Goal: Find specific page/section: Find specific page/section

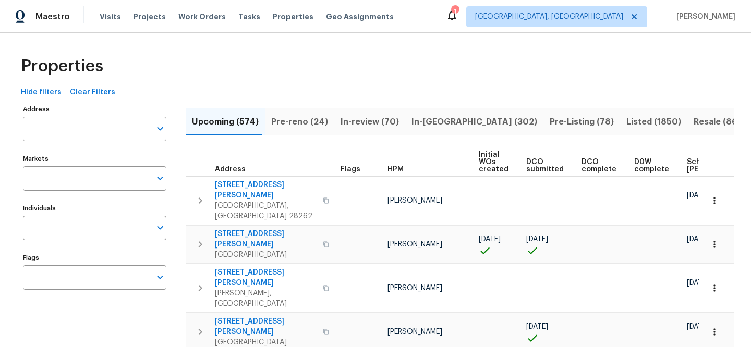
click at [101, 125] on input "Address" at bounding box center [87, 129] width 128 height 25
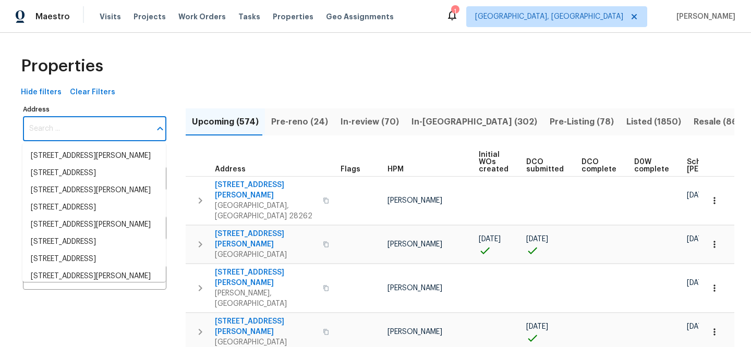
paste input "[STREET_ADDRESS]"
type input "[STREET_ADDRESS]"
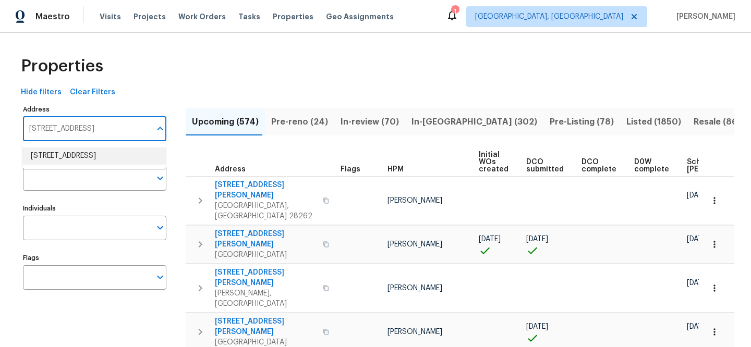
click at [114, 161] on li "4821 Ossington Ct Indianapolis IN 46254" at bounding box center [93, 156] width 143 height 17
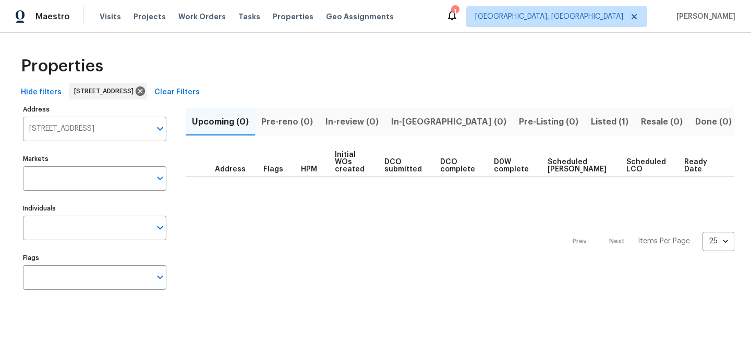
click at [591, 116] on span "Listed (1)" at bounding box center [610, 122] width 38 height 15
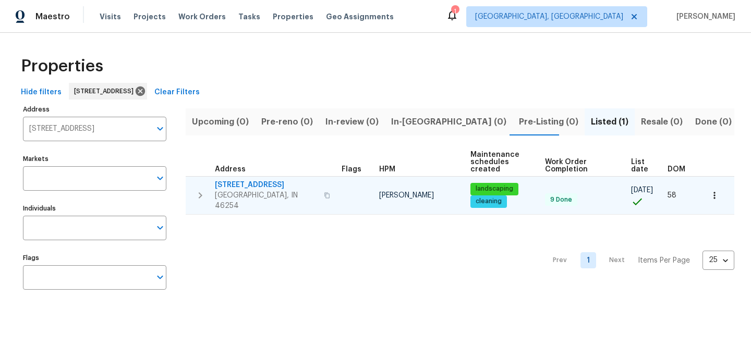
click at [269, 183] on span "4821 Ossington Ct" at bounding box center [266, 185] width 103 height 10
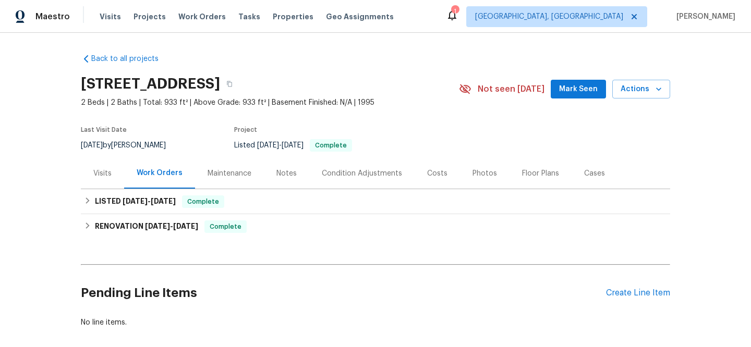
click at [105, 174] on div "Visits" at bounding box center [102, 173] width 18 height 10
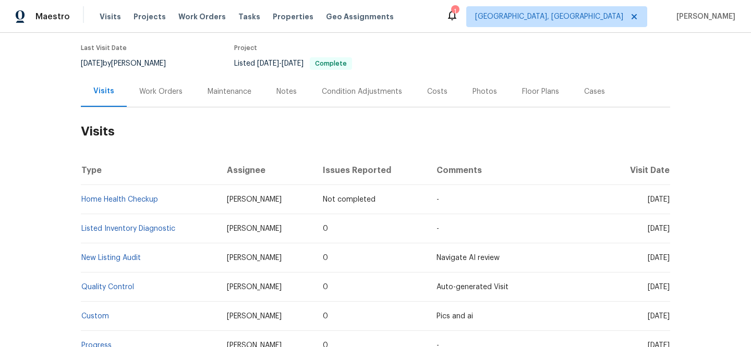
scroll to position [97, 0]
